Goal: Transaction & Acquisition: Purchase product/service

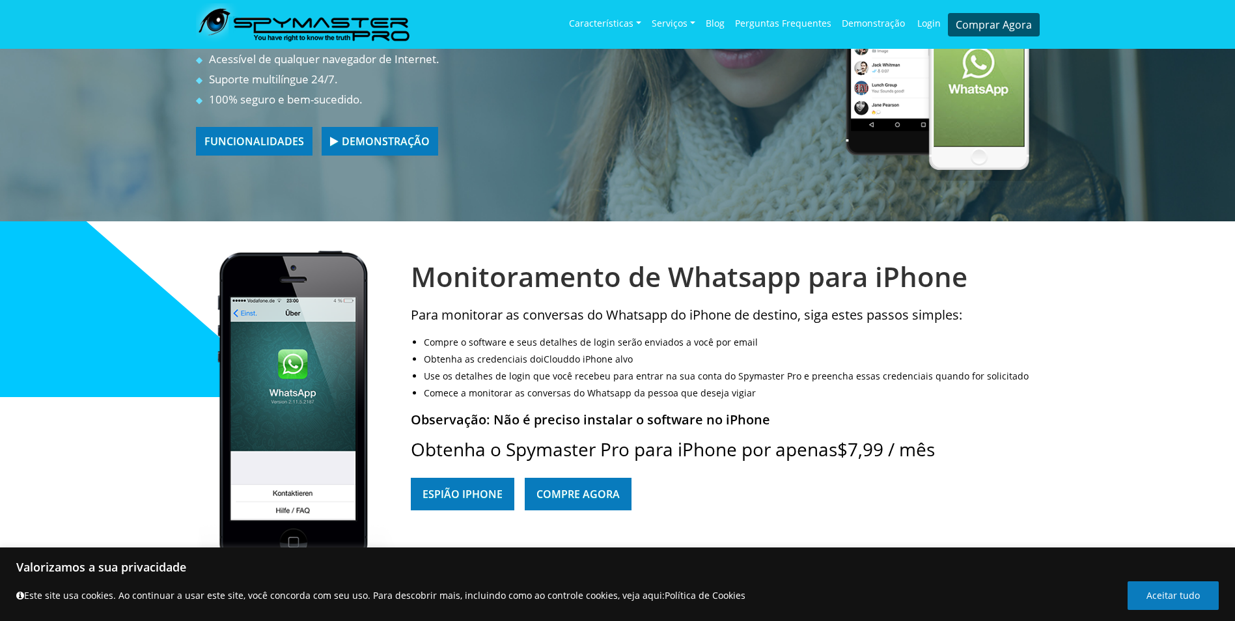
scroll to position [158, 0]
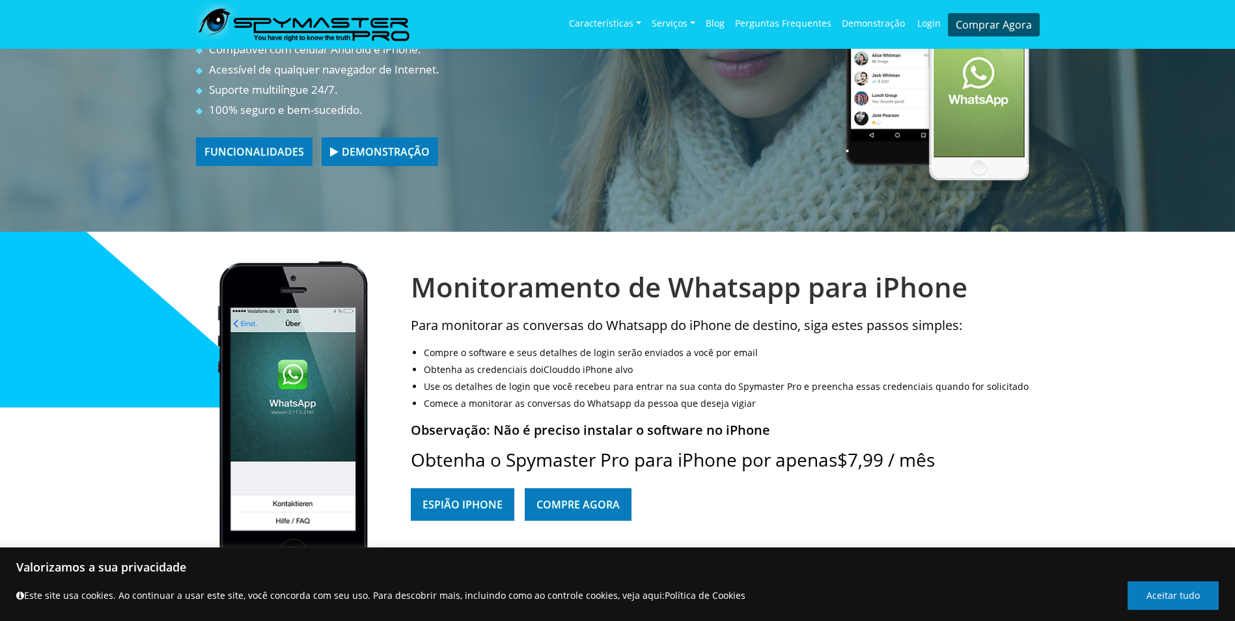
click at [591, 501] on link "Compre Agora" at bounding box center [578, 504] width 107 height 33
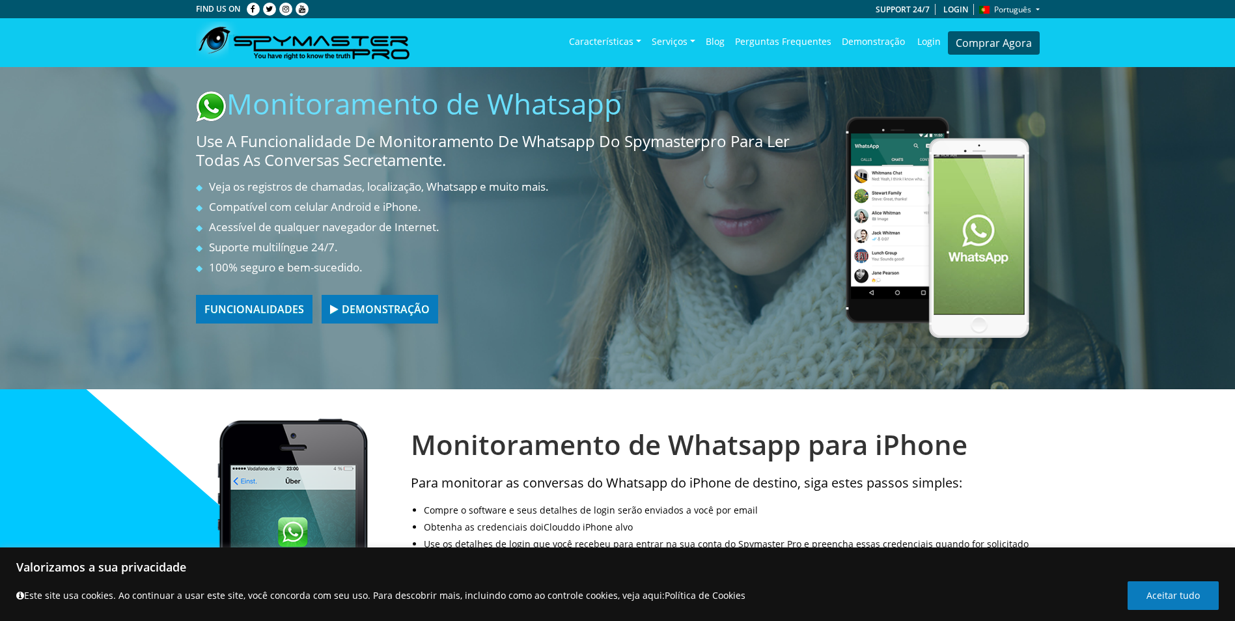
click at [279, 310] on link "FUNCIONALIDADES" at bounding box center [254, 309] width 117 height 29
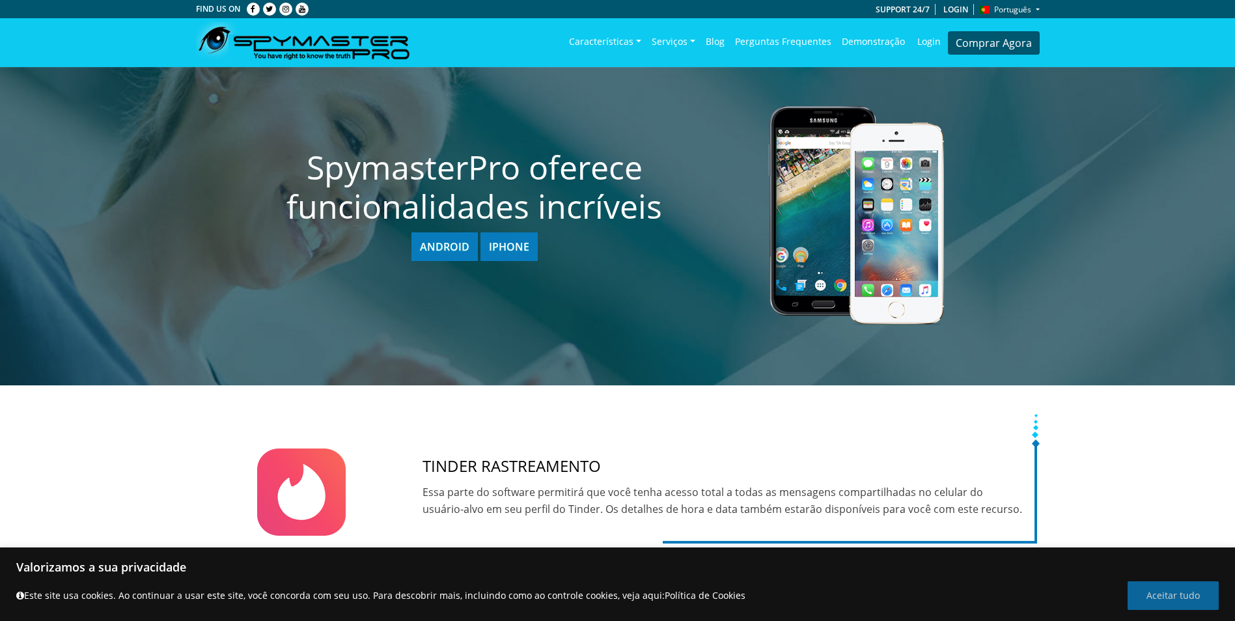
click at [1148, 593] on button "Aceitar tudo" at bounding box center [1173, 596] width 91 height 29
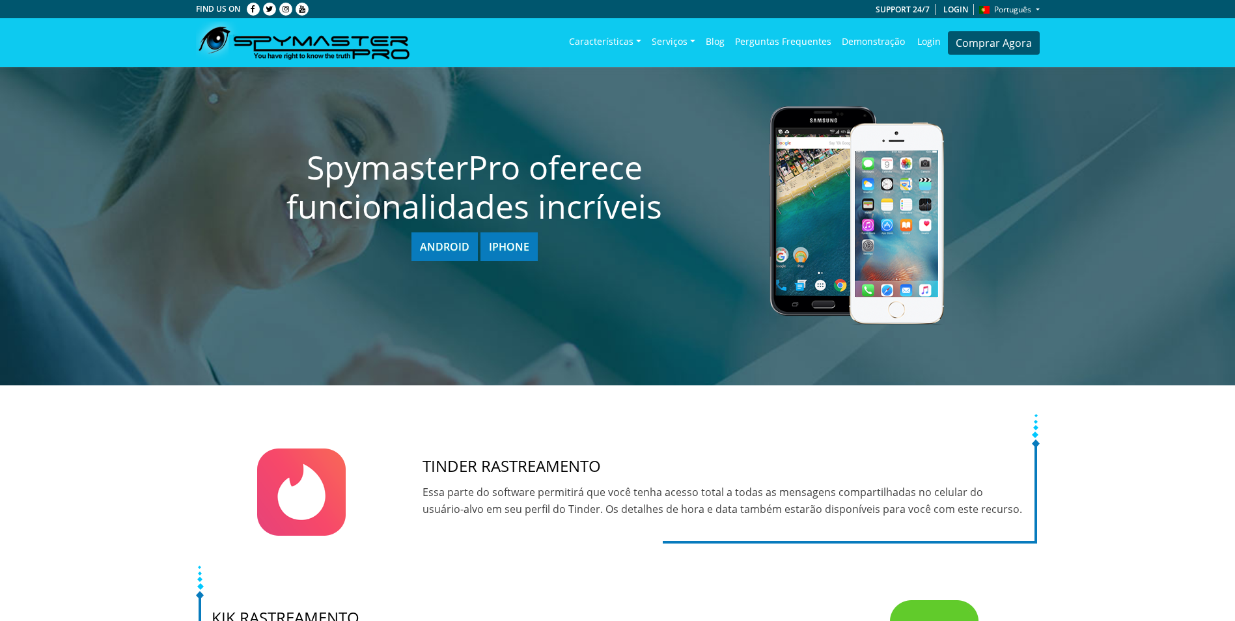
click at [440, 241] on link "Android" at bounding box center [445, 247] width 66 height 29
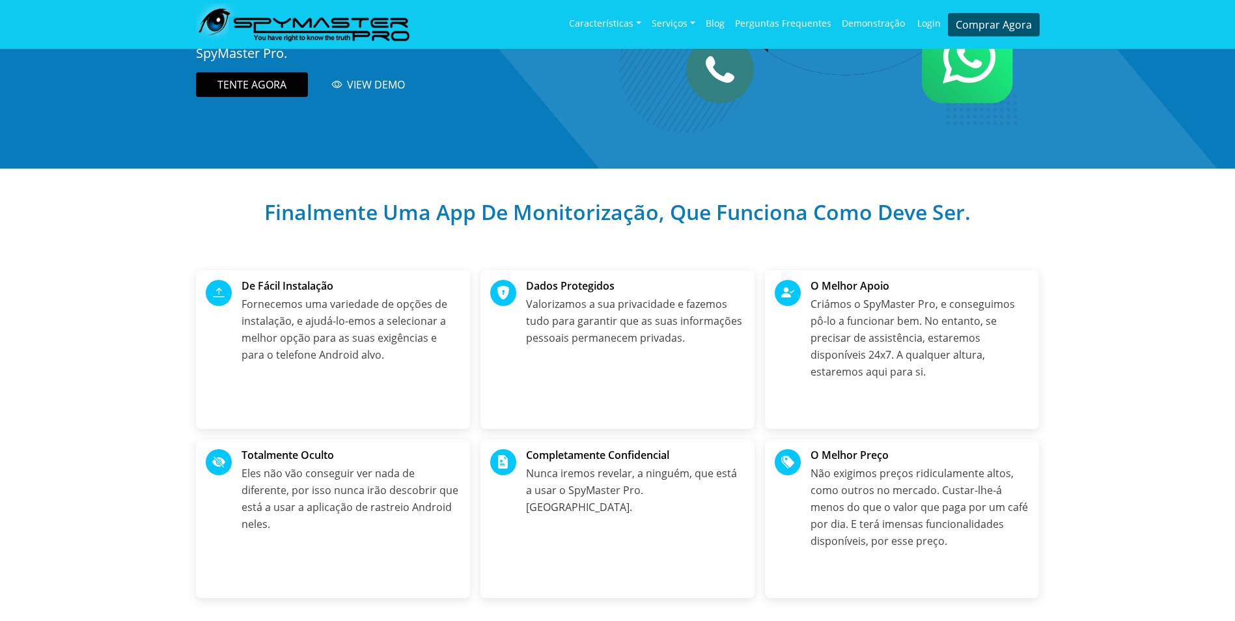
scroll to position [65, 0]
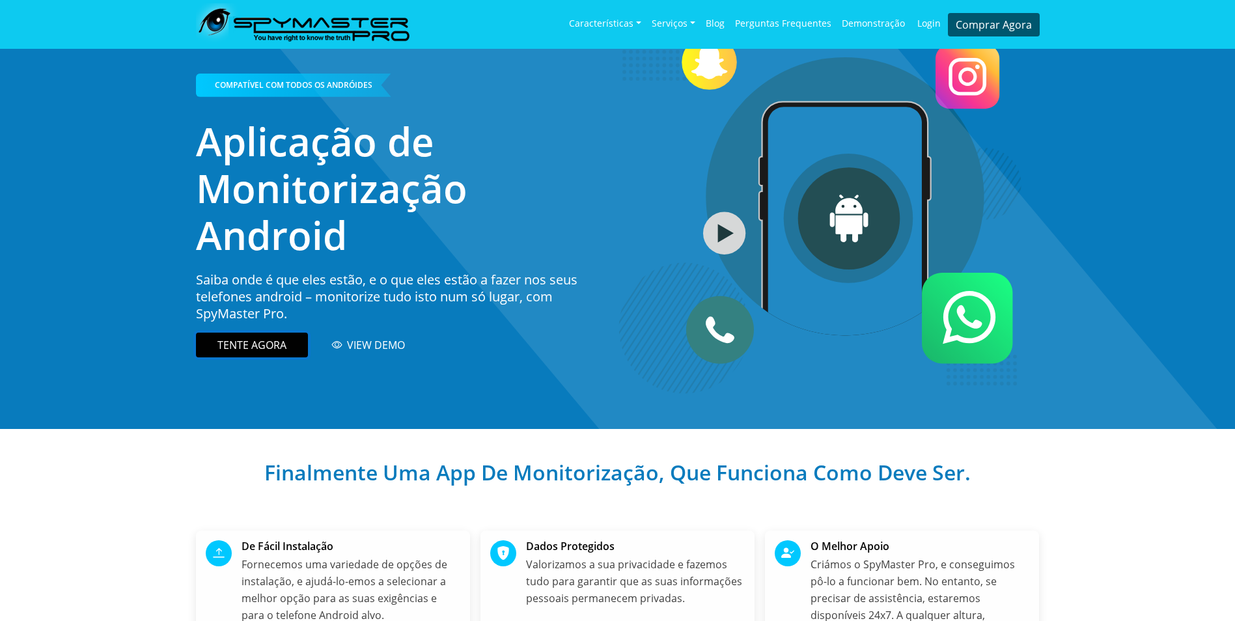
click at [261, 345] on link "TENTE AGORA" at bounding box center [252, 345] width 112 height 25
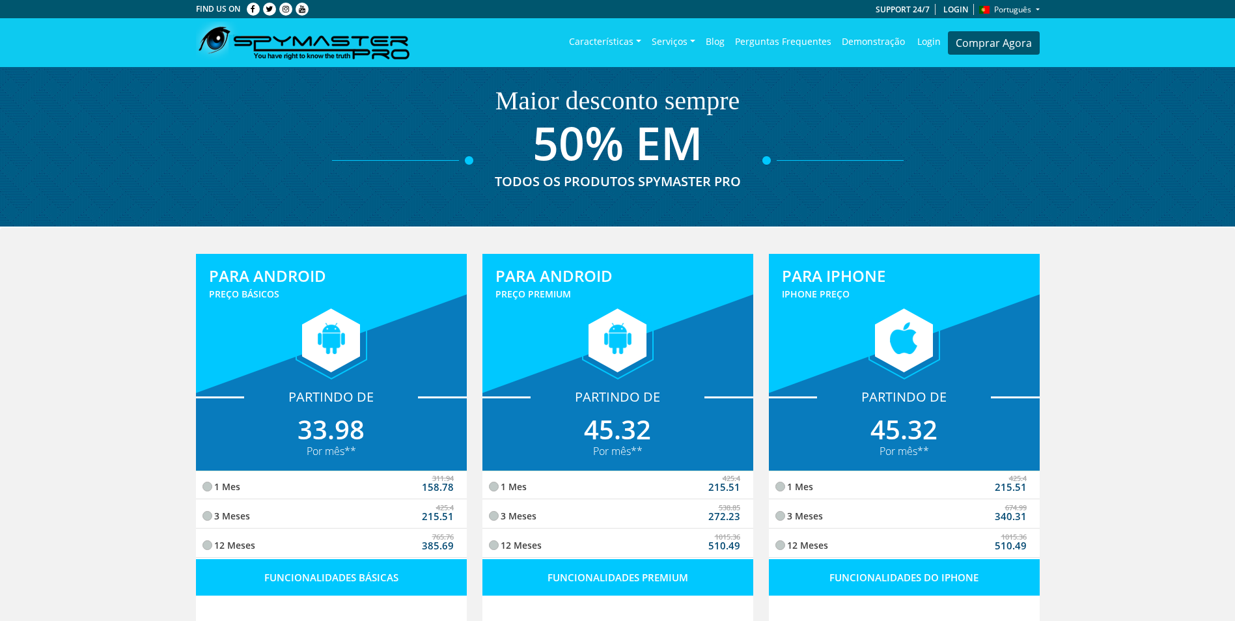
click at [718, 43] on link "Blog" at bounding box center [715, 42] width 29 height 38
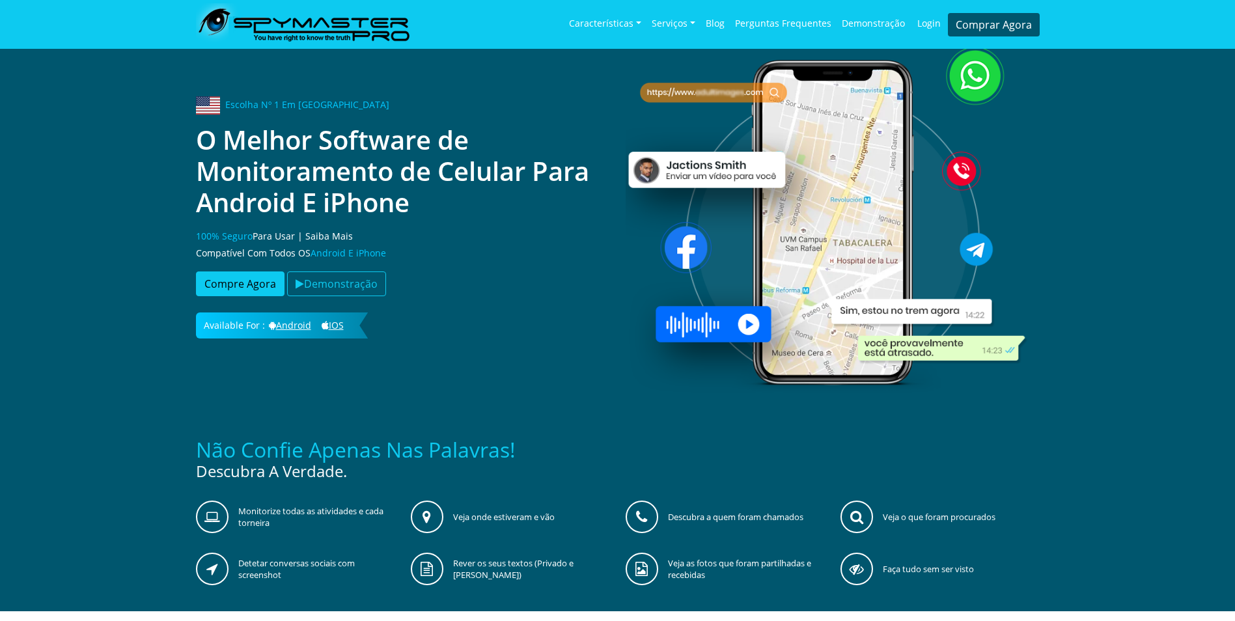
scroll to position [65, 0]
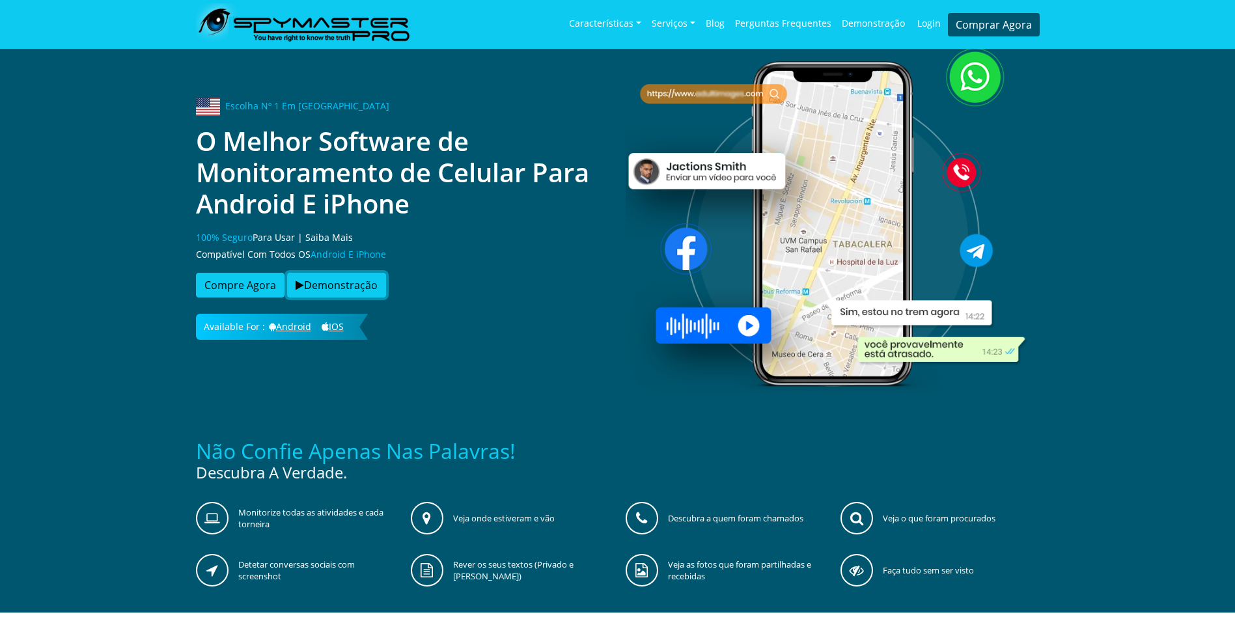
click at [324, 281] on button "Demonstração" at bounding box center [336, 285] width 99 height 25
